Goal: Find specific page/section: Find specific page/section

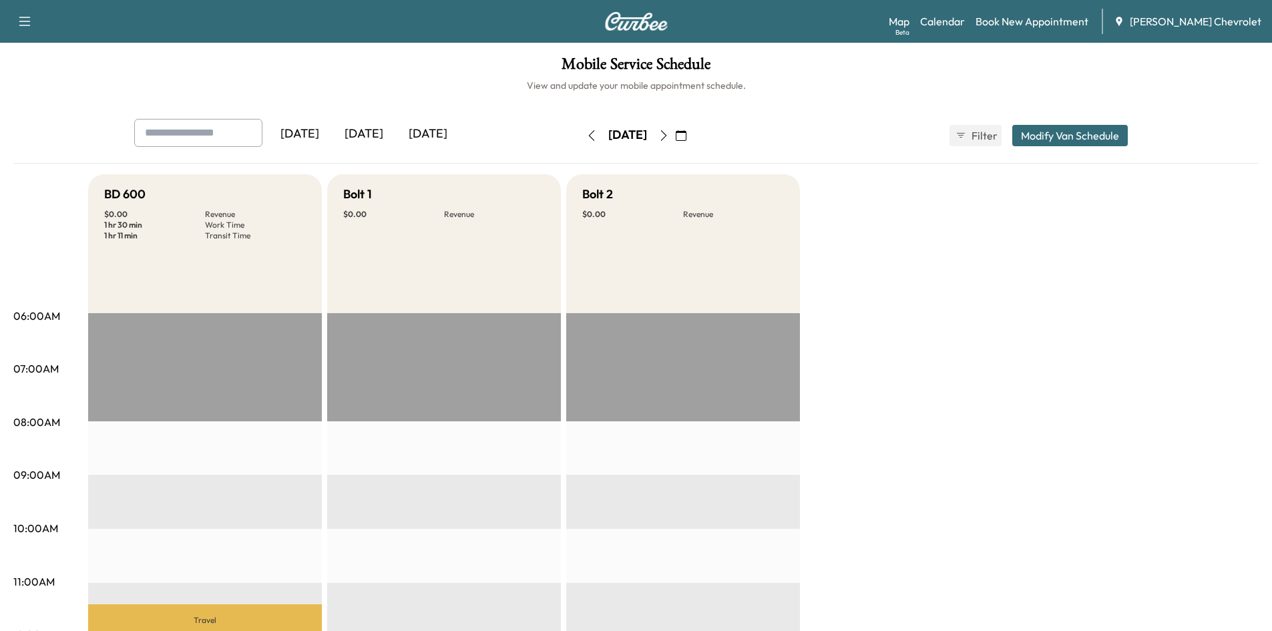
click at [586, 137] on icon "button" at bounding box center [591, 135] width 11 height 11
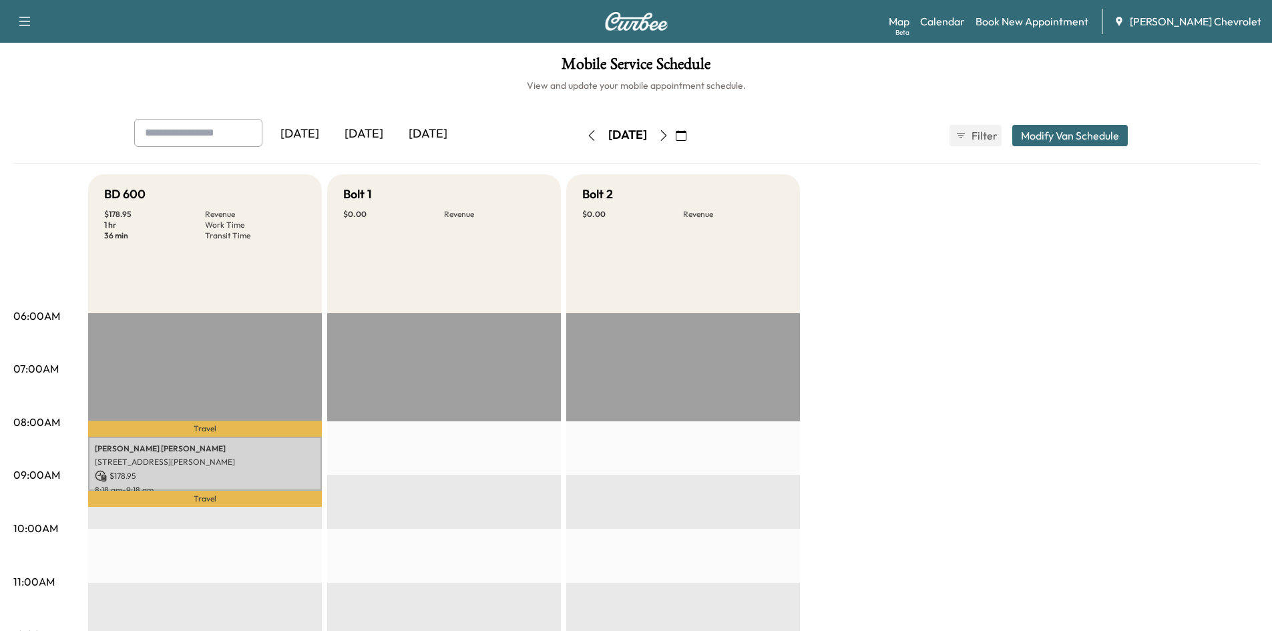
click at [669, 136] on icon "button" at bounding box center [663, 135] width 11 height 11
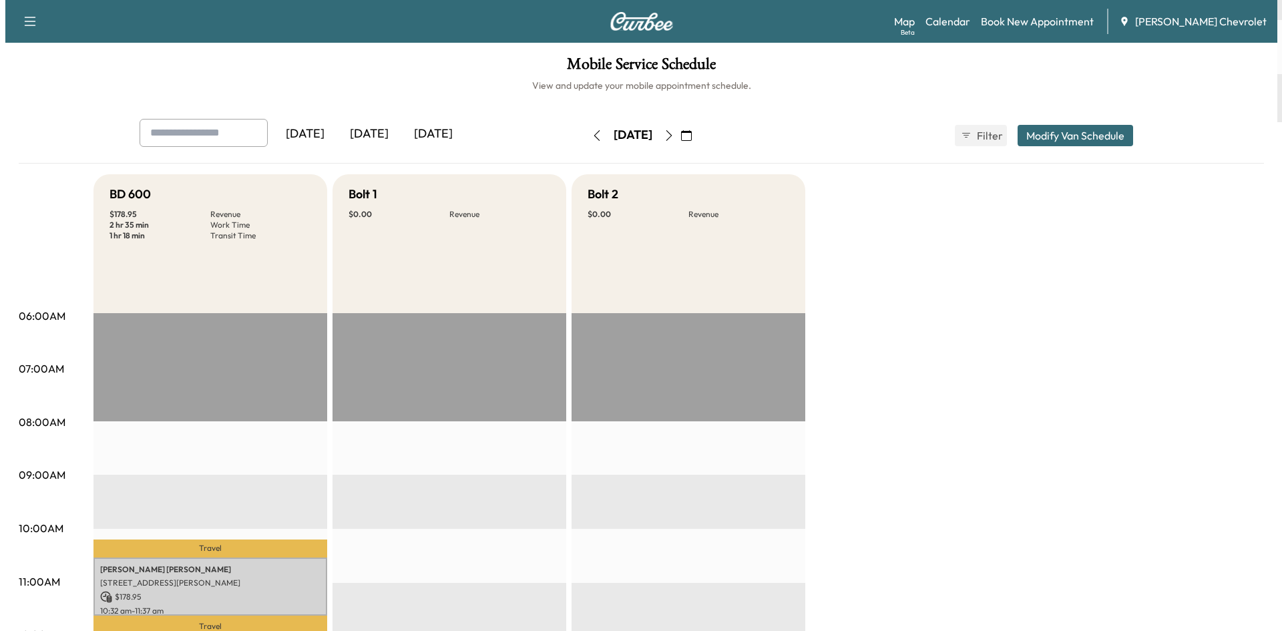
scroll to position [230, 0]
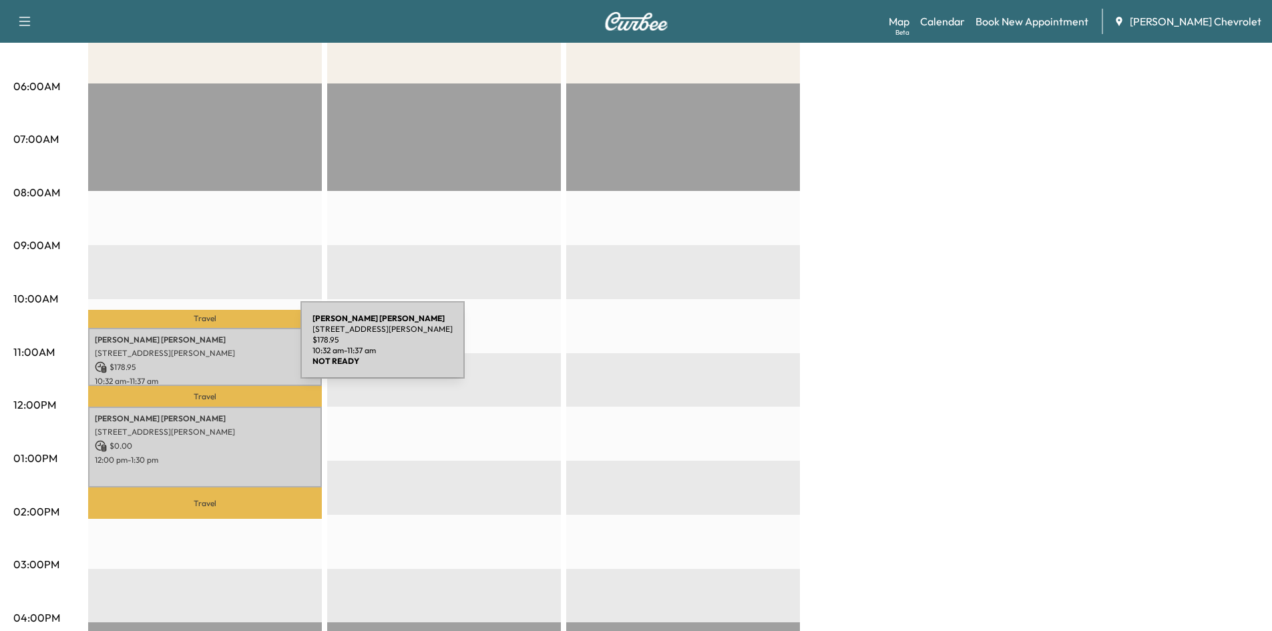
click at [200, 348] on p "[STREET_ADDRESS][PERSON_NAME]" at bounding box center [205, 353] width 220 height 11
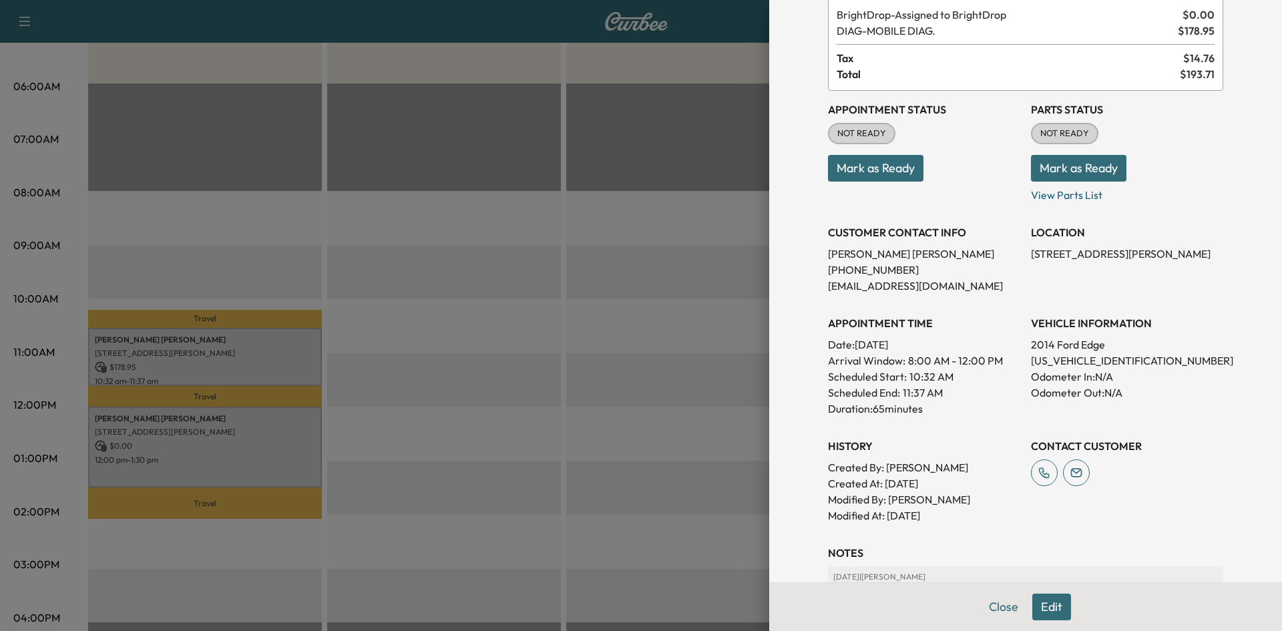
scroll to position [85, 0]
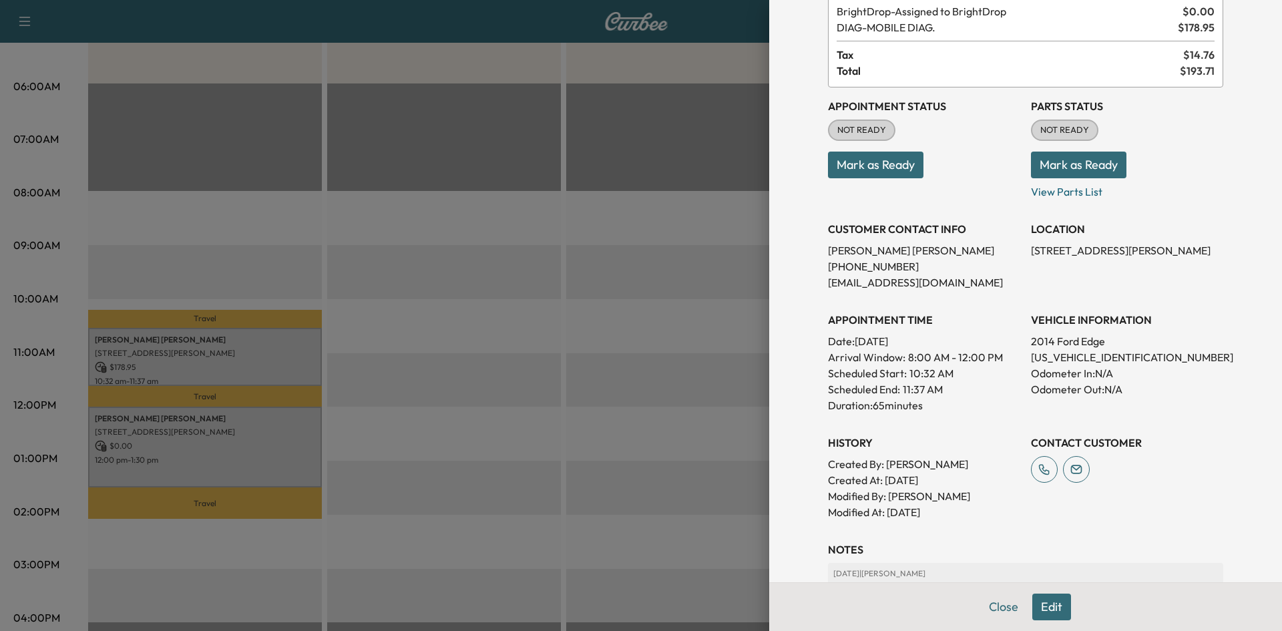
click at [487, 413] on div at bounding box center [641, 315] width 1282 height 631
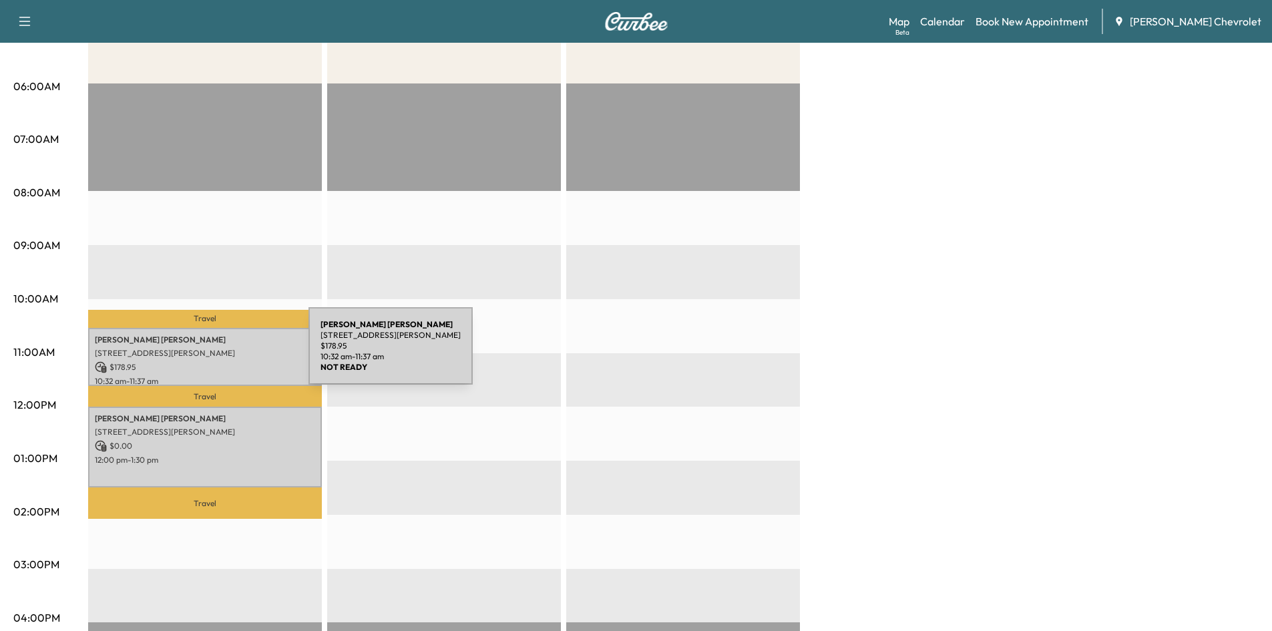
click at [208, 354] on p "[STREET_ADDRESS][PERSON_NAME]" at bounding box center [205, 353] width 220 height 11
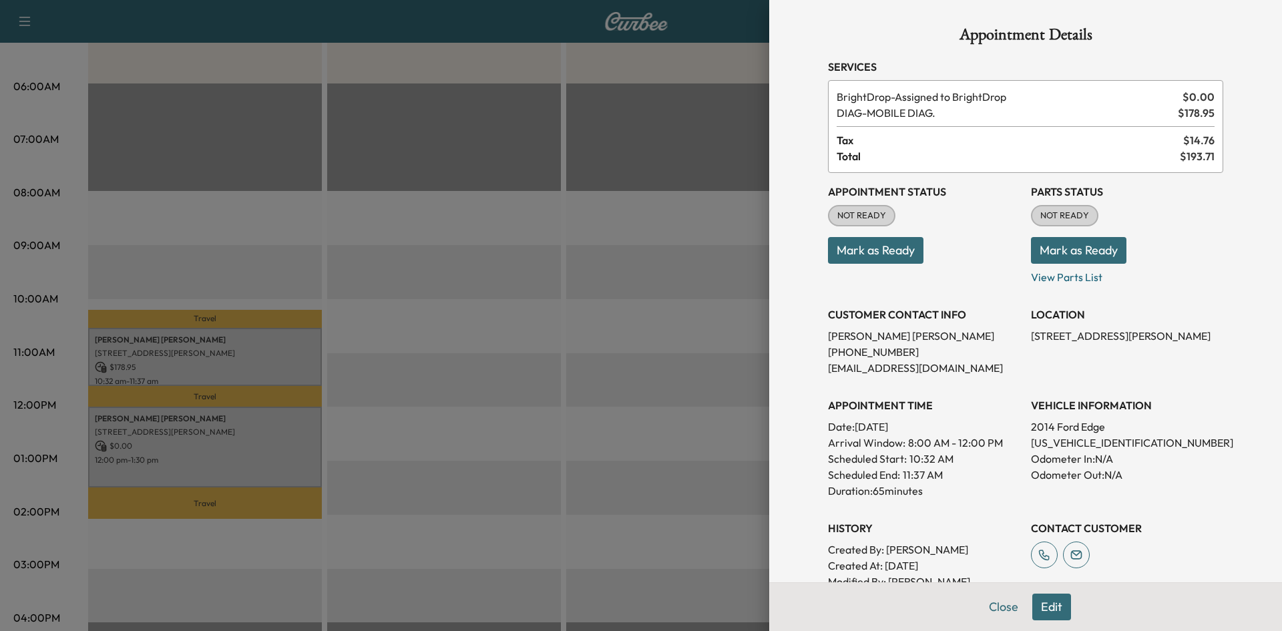
click at [466, 407] on div at bounding box center [641, 315] width 1282 height 631
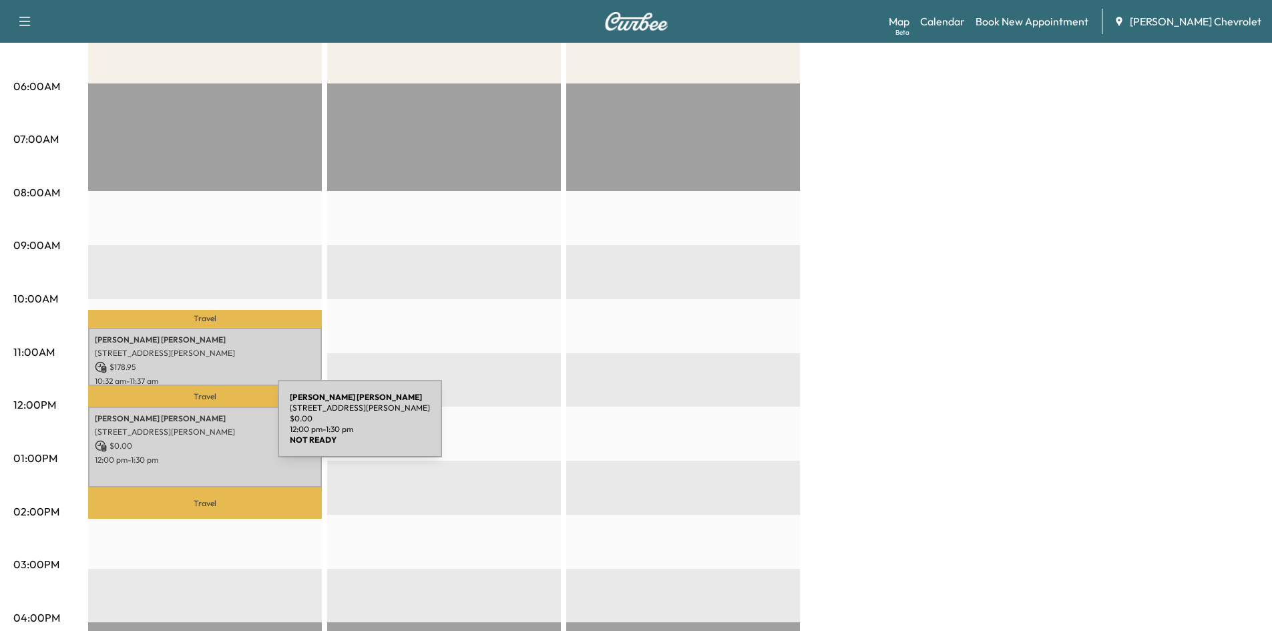
click at [178, 427] on p "[STREET_ADDRESS][PERSON_NAME]" at bounding box center [205, 432] width 220 height 11
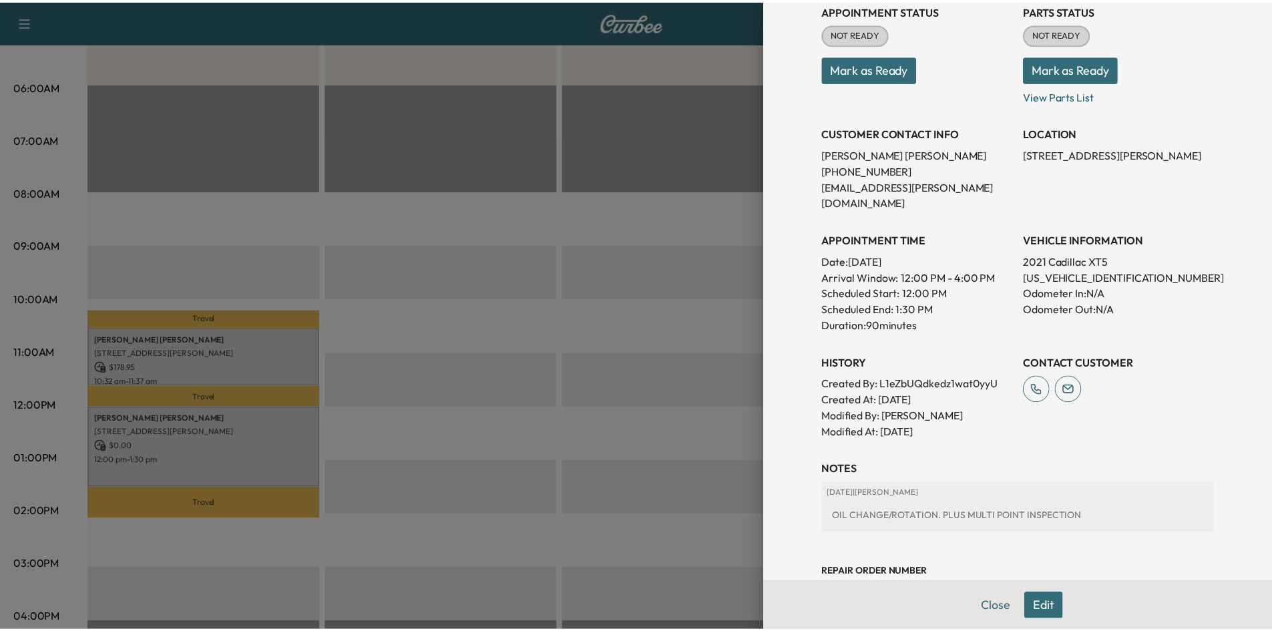
scroll to position [182, 0]
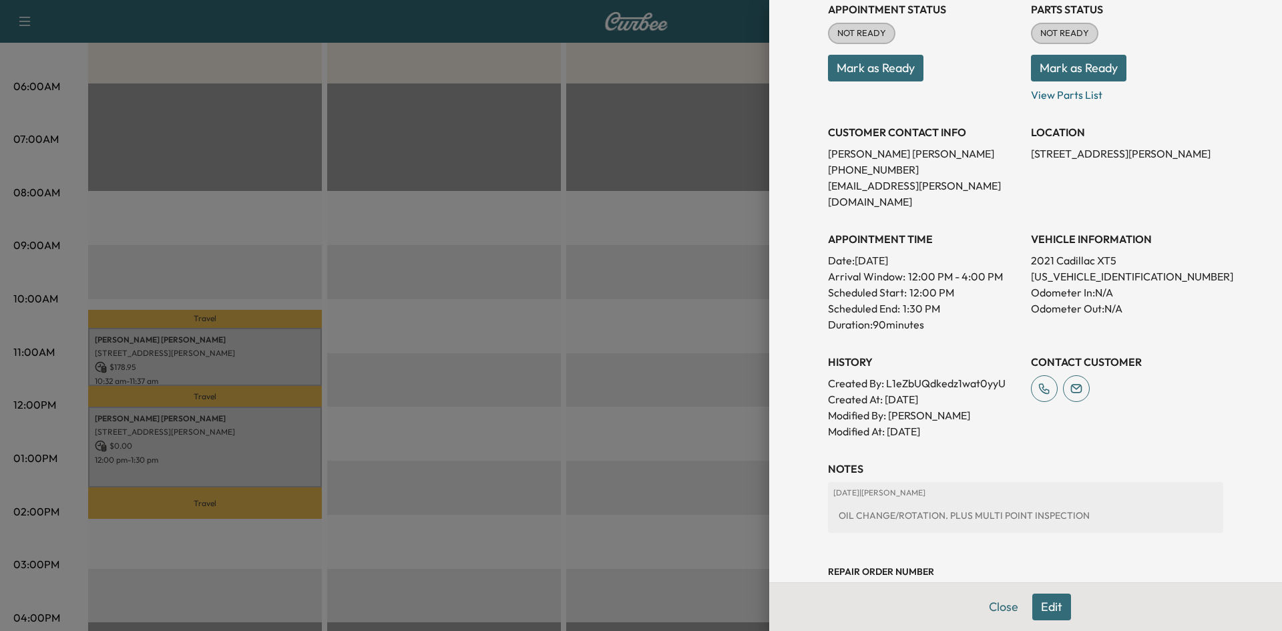
click at [600, 335] on div at bounding box center [641, 315] width 1282 height 631
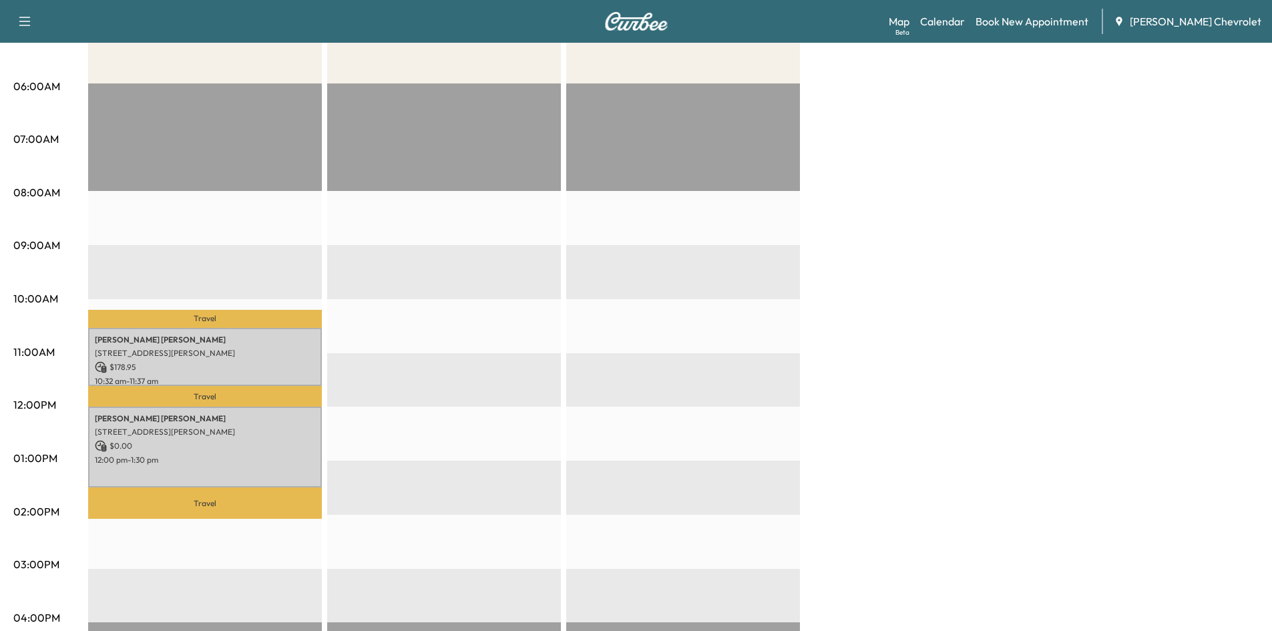
click at [600, 335] on div "EST Start" at bounding box center [683, 514] width 234 height 863
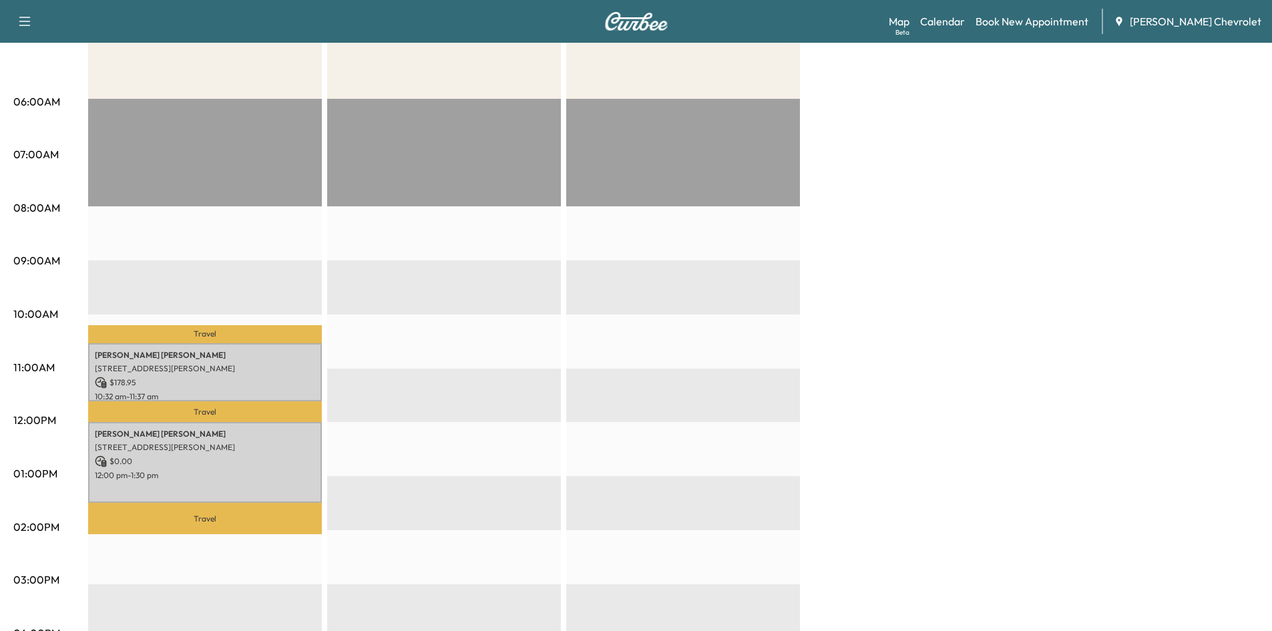
scroll to position [214, 0]
